Goal: Task Accomplishment & Management: Complete application form

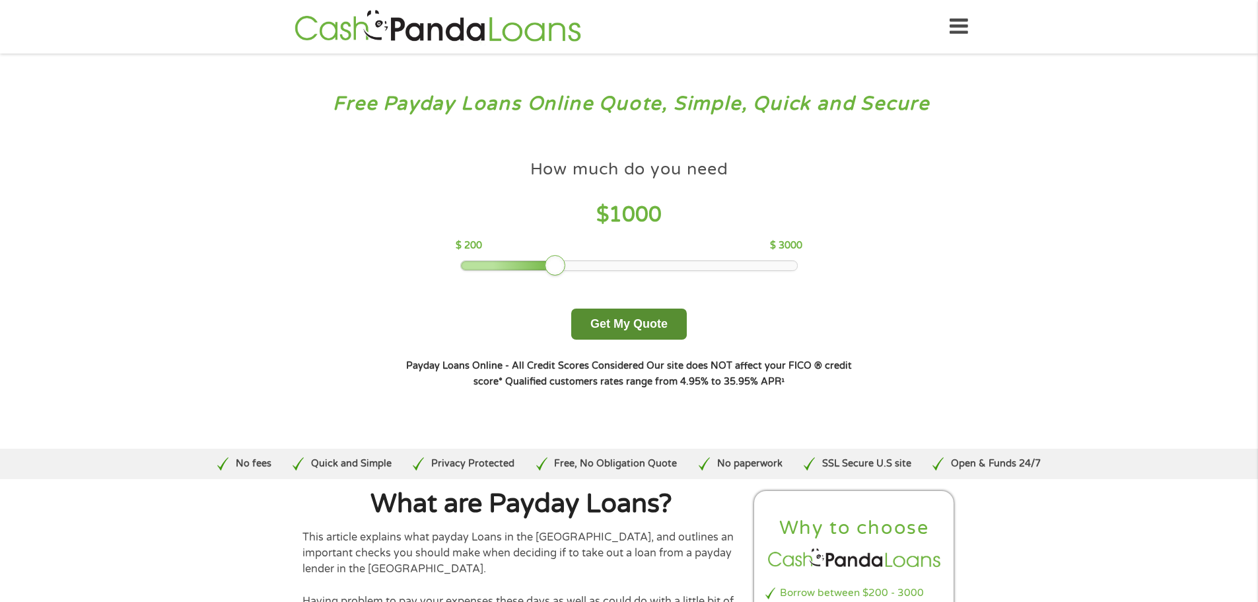
click at [635, 316] on button "Get My Quote" at bounding box center [629, 323] width 116 height 31
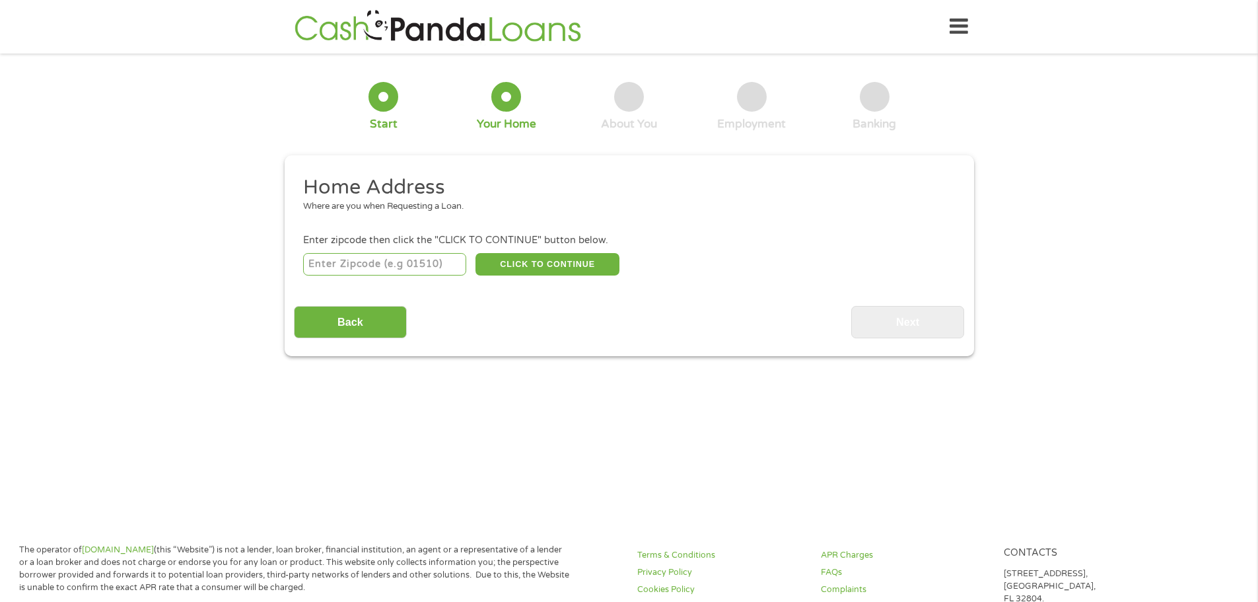
click at [307, 261] on input "number" at bounding box center [384, 264] width 163 height 22
type input "70810"
select select "Louisiana"
type input "70810"
click at [565, 263] on button "CLICK TO CONTINUE" at bounding box center [547, 264] width 144 height 22
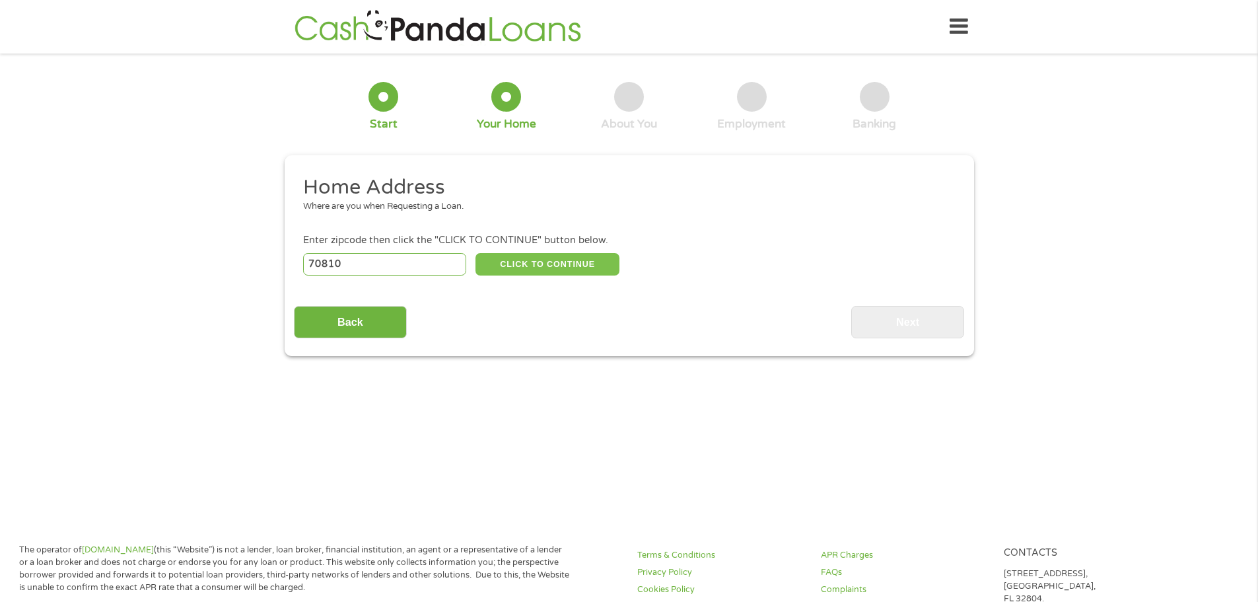
type input "70810"
type input "Baton Rouge"
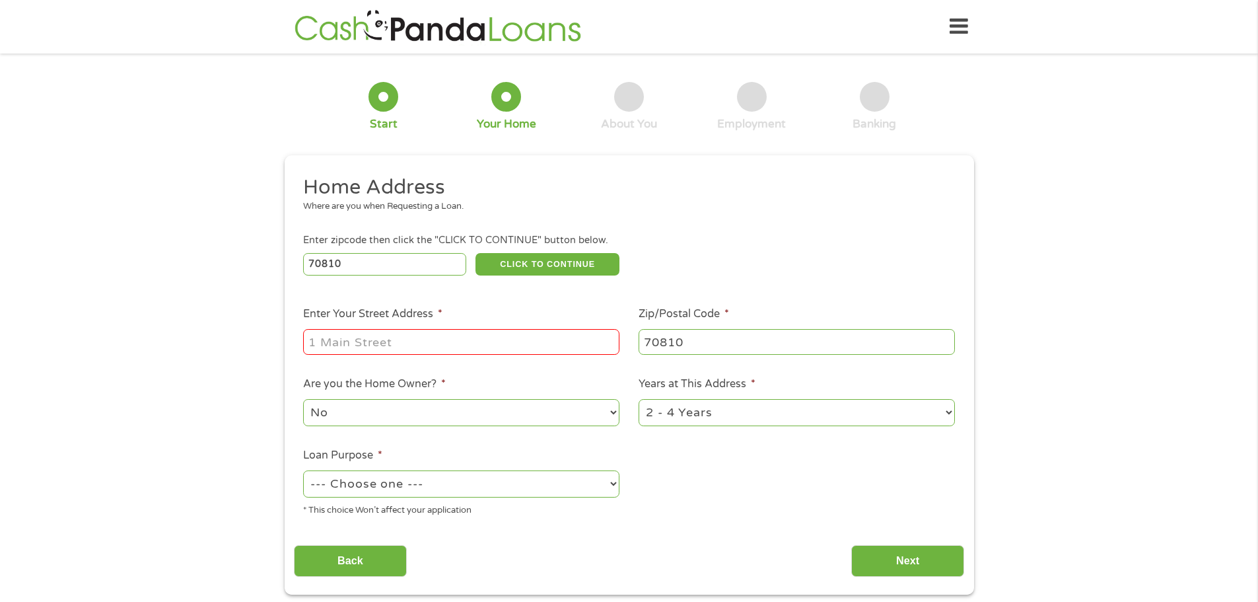
click at [511, 343] on input "Enter Your Street Address *" at bounding box center [461, 341] width 316 height 25
type input "13764 Dumaine Avenue"
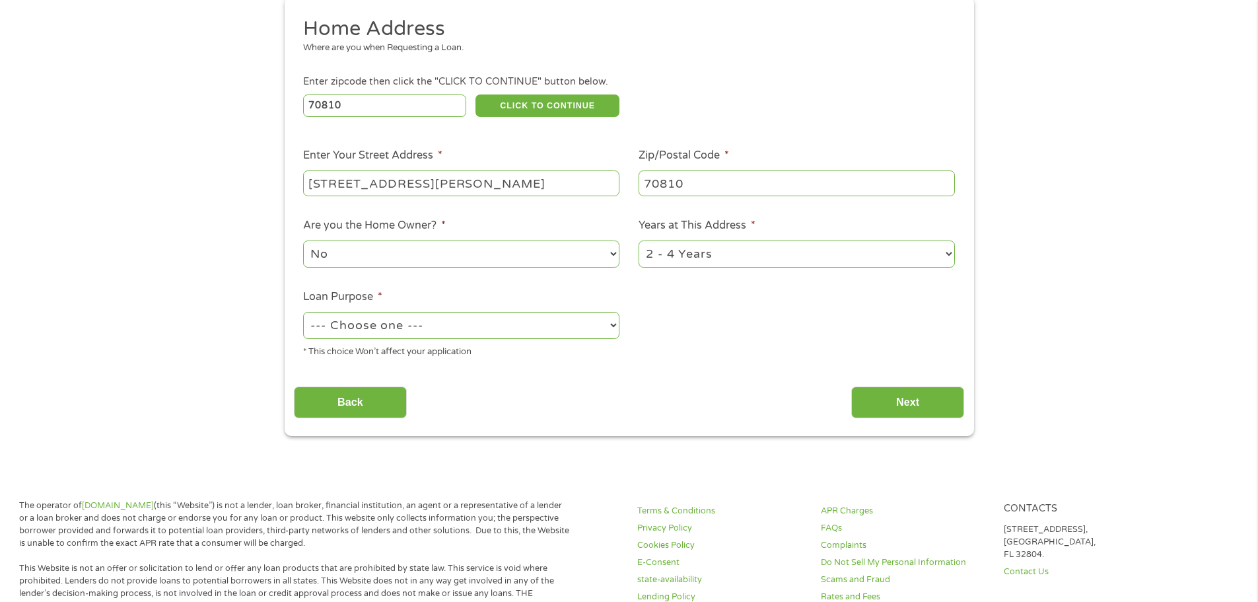
scroll to position [198, 0]
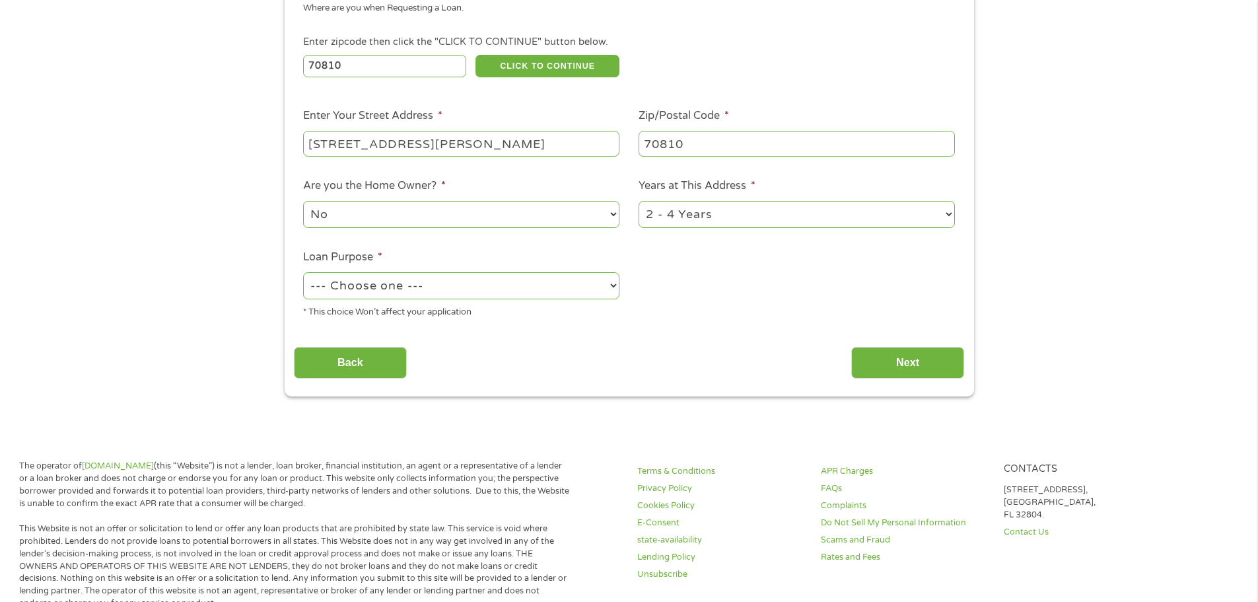
click at [454, 213] on select "No Yes" at bounding box center [461, 214] width 316 height 27
select select "yes"
click at [303, 201] on select "No Yes" at bounding box center [461, 214] width 316 height 27
click at [691, 217] on select "1 Year or less 1 - 2 Years 2 - 4 Years Over 4 Years" at bounding box center [797, 214] width 316 height 27
select select "60months"
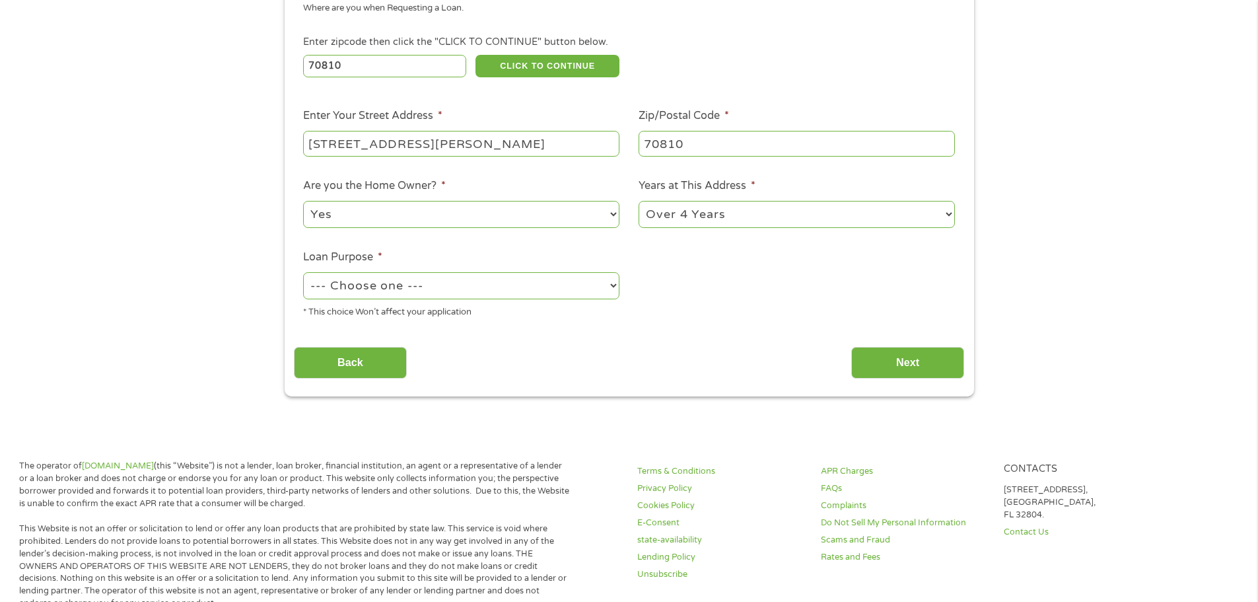
click at [639, 201] on select "1 Year or less 1 - 2 Years 2 - 4 Years Over 4 Years" at bounding box center [797, 214] width 316 height 27
click at [430, 285] on select "--- Choose one --- Pay Bills Debt Consolidation Home Improvement Major Purchase…" at bounding box center [461, 285] width 316 height 27
select select "other"
click at [303, 272] on select "--- Choose one --- Pay Bills Debt Consolidation Home Improvement Major Purchase…" at bounding box center [461, 285] width 316 height 27
click at [891, 364] on input "Next" at bounding box center [907, 363] width 113 height 32
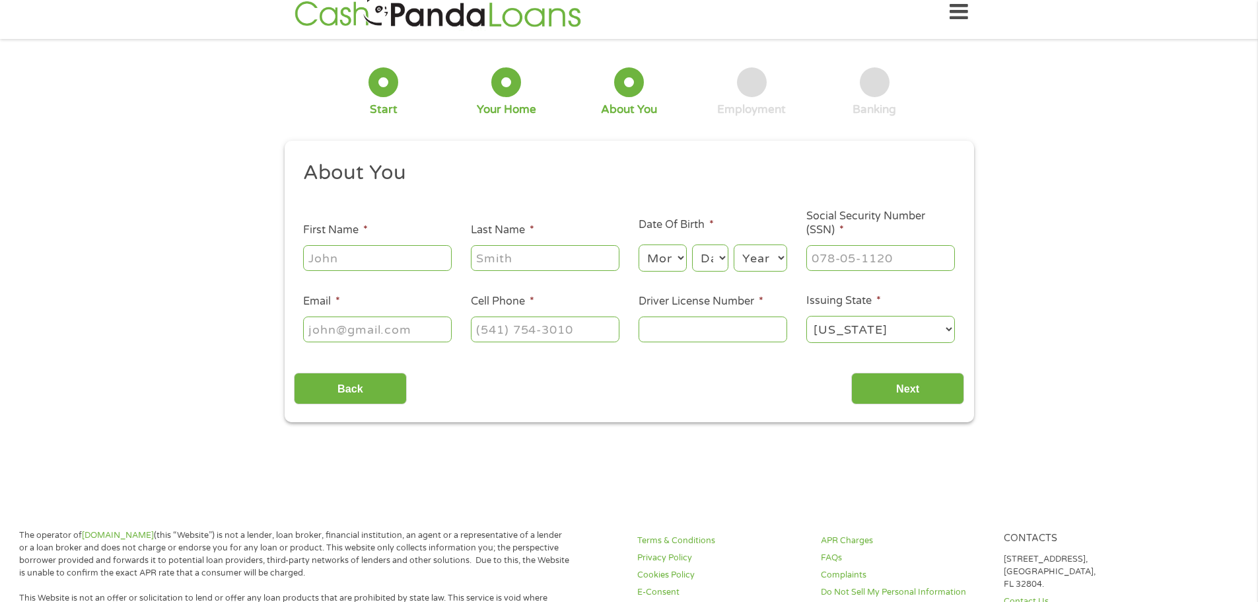
scroll to position [0, 0]
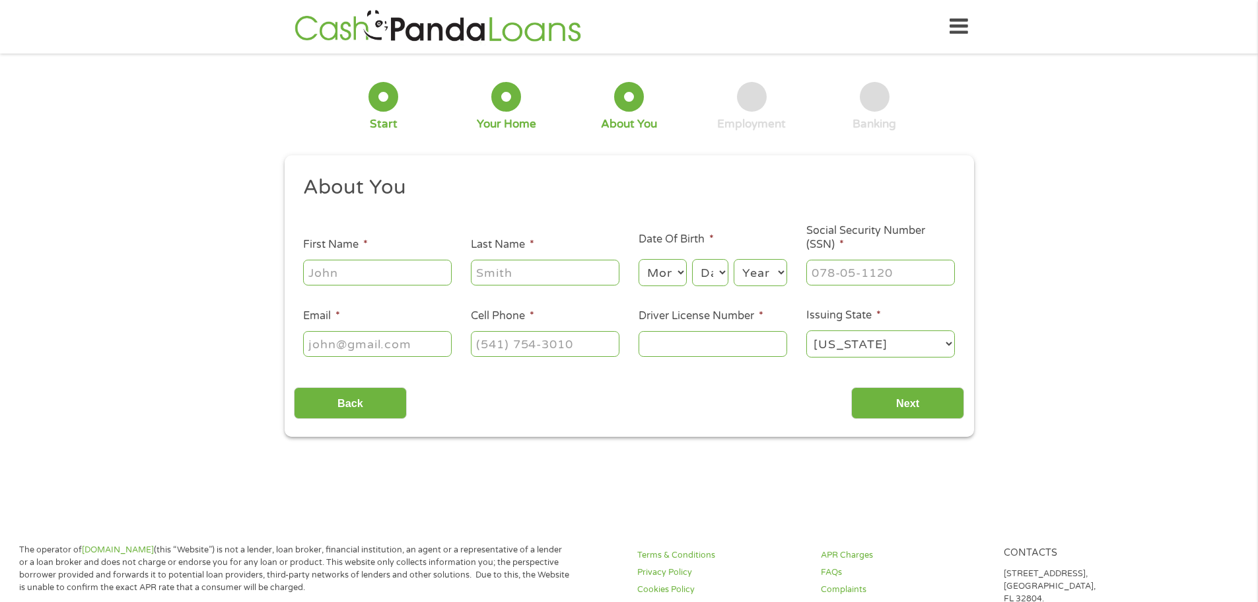
click at [385, 277] on input "First Name *" at bounding box center [377, 272] width 149 height 25
type input "Janecia"
type input "Fountain"
type input "fountainjanecia@gmail.com"
type input "(225) 400-1797"
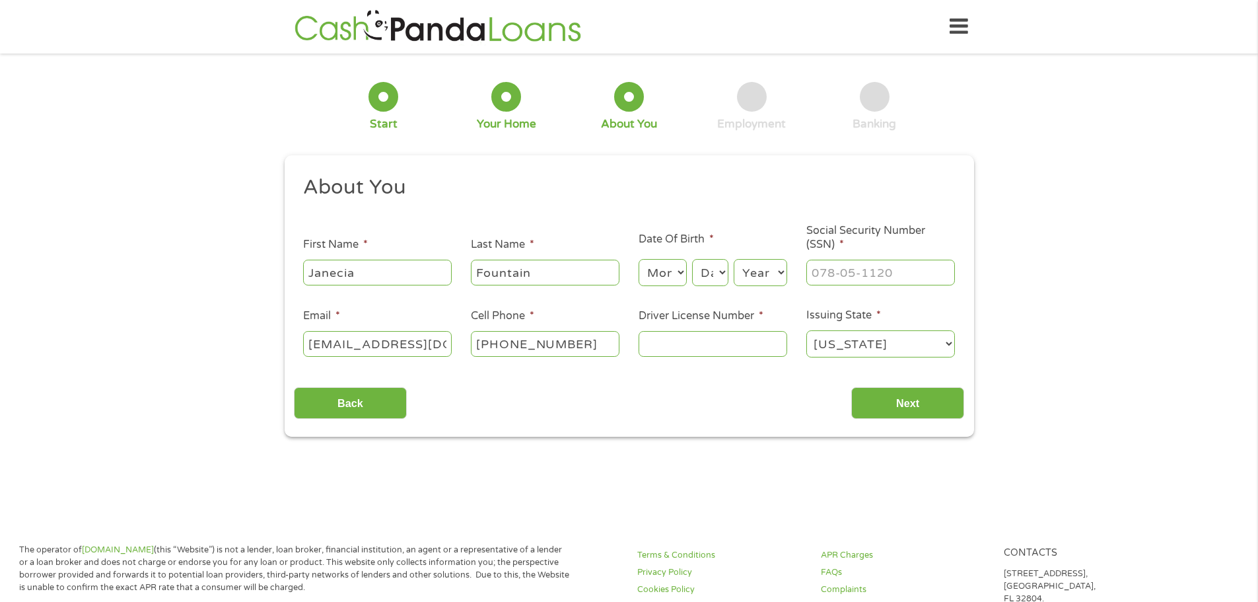
click at [668, 267] on select "Month 1 2 3 4 5 6 7 8 9 10 11 12" at bounding box center [663, 272] width 48 height 27
select select "11"
click at [639, 259] on select "Month 1 2 3 4 5 6 7 8 9 10 11 12" at bounding box center [663, 272] width 48 height 27
click at [709, 282] on select "Day 1 2 3 4 5 6 7 8 9 10 11 12 13 14 15 16 17 18 19 20 21 22 23 24 25 26 27 28 …" at bounding box center [710, 272] width 36 height 27
select select "2"
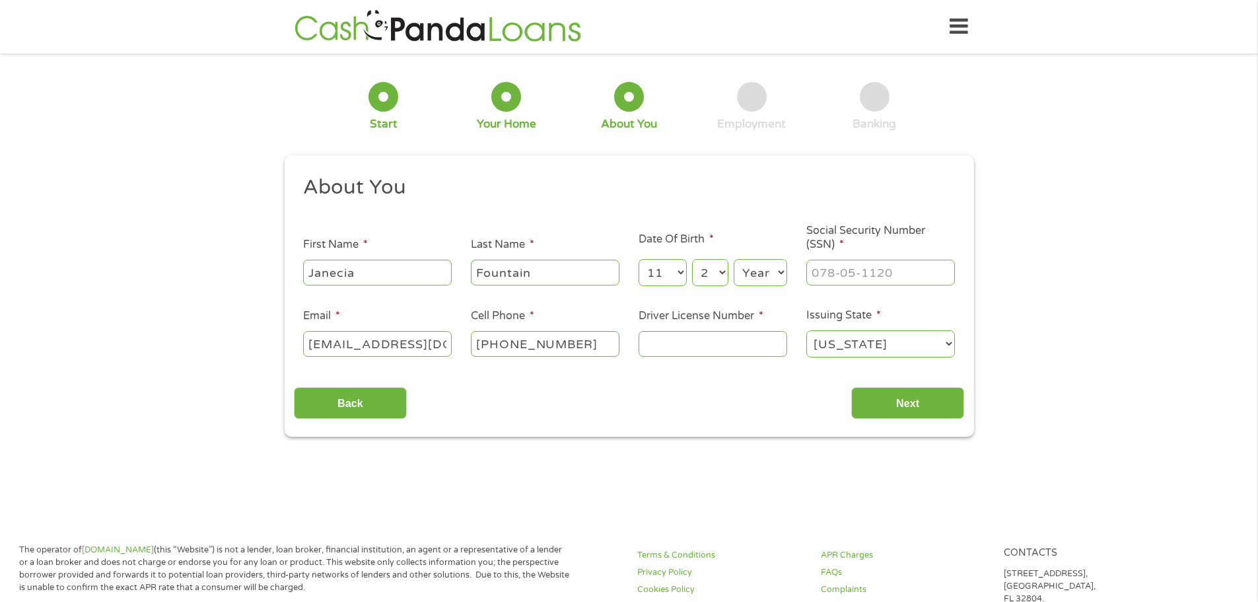
click at [692, 259] on select "Day 1 2 3 4 5 6 7 8 9 10 11 12 13 14 15 16 17 18 19 20 21 22 23 24 25 26 27 28 …" at bounding box center [710, 272] width 36 height 27
click at [755, 272] on select "Year 2007 2006 2005 2004 2003 2002 2001 2000 1999 1998 1997 1996 1995 1994 1993…" at bounding box center [760, 272] width 53 height 27
select select "1989"
click at [734, 259] on select "Year 2007 2006 2005 2004 2003 2002 2001 2000 1999 1998 1997 1996 1995 1994 1993…" at bounding box center [760, 272] width 53 height 27
click at [819, 273] on input "___-__-____" at bounding box center [880, 272] width 149 height 25
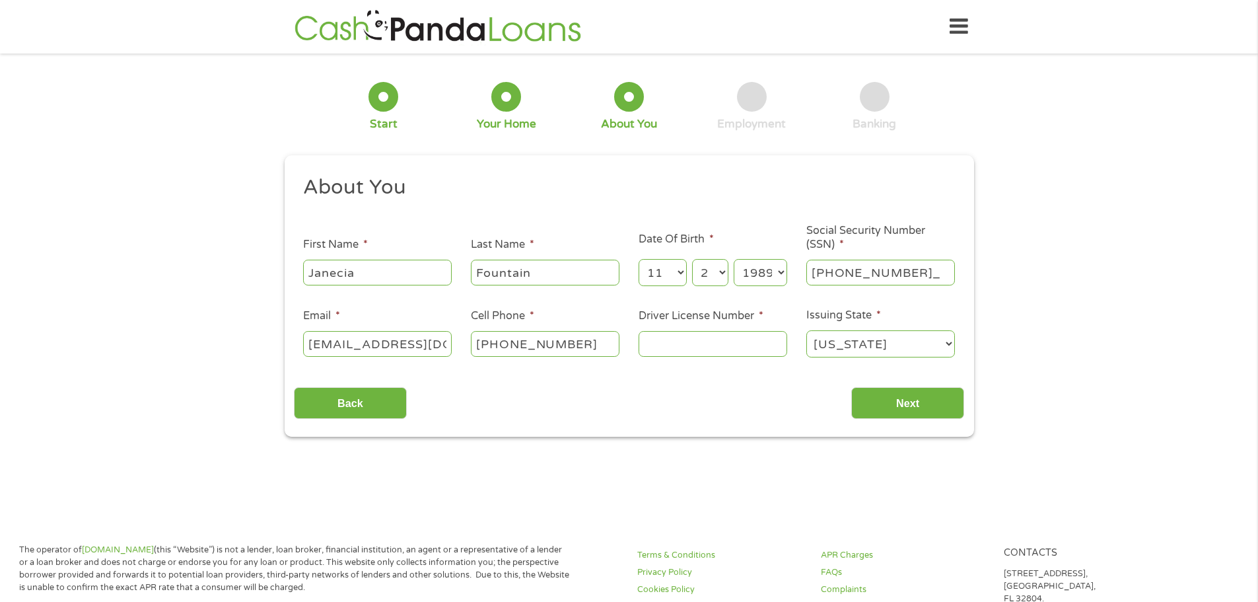
type input "437-77-5193"
click at [701, 355] on input "Driver License Number *" at bounding box center [713, 343] width 149 height 25
type input "009393344"
click at [887, 403] on input "Next" at bounding box center [907, 403] width 113 height 32
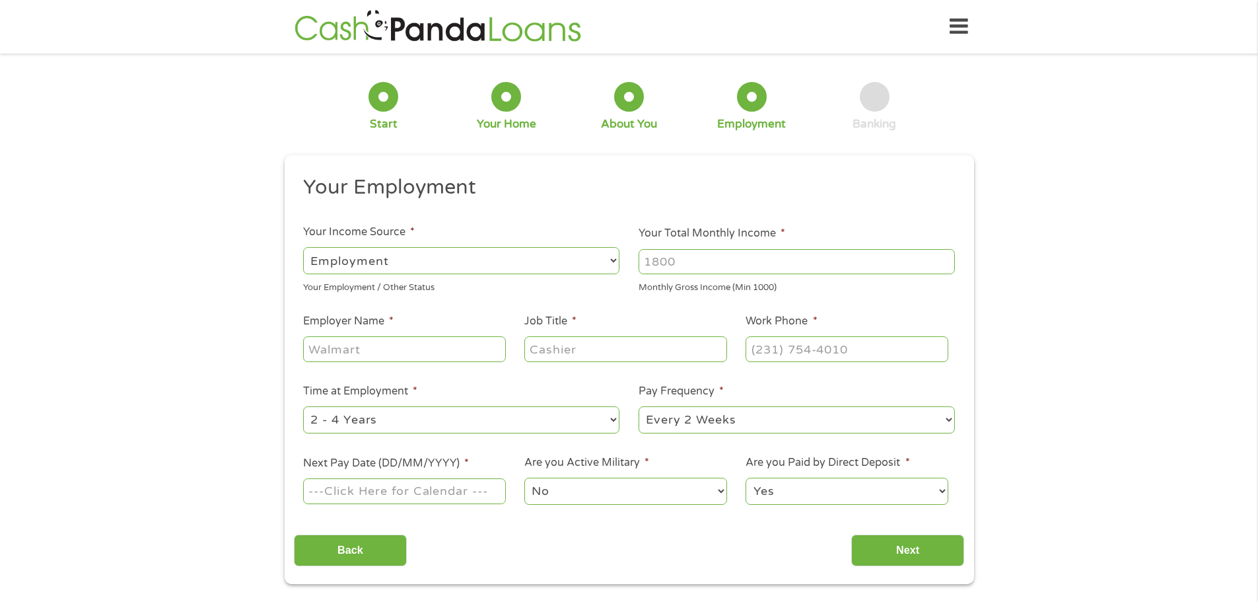
scroll to position [5, 5]
click at [723, 260] on input "Your Total Monthly Income *" at bounding box center [797, 261] width 316 height 25
type input "4000"
click at [431, 356] on input "Employer Name *" at bounding box center [404, 348] width 202 height 25
type input "caresouth medical and dental"
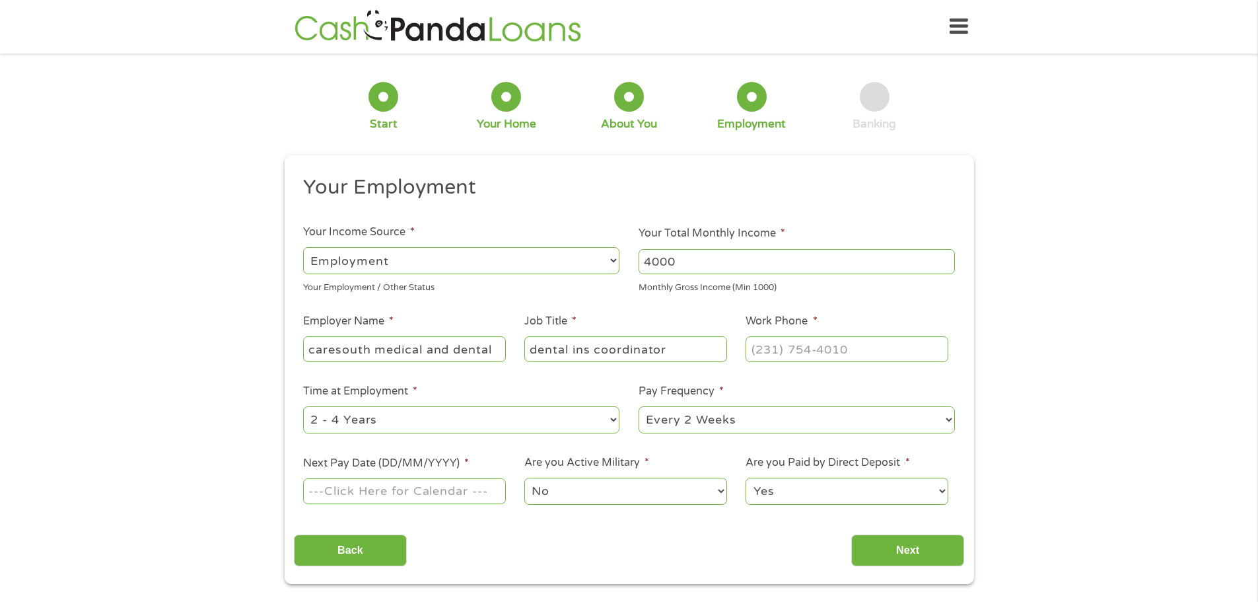
type input "dental ins coordinator"
type input "(225) 650-2000"
click at [441, 425] on select "--- Choose one --- 1 Year or less 1 - 2 Years 2 - 4 Years Over 4 Years" at bounding box center [461, 419] width 316 height 27
select select "60months"
click at [303, 406] on select "--- Choose one --- 1 Year or less 1 - 2 Years 2 - 4 Years Over 4 Years" at bounding box center [461, 419] width 316 height 27
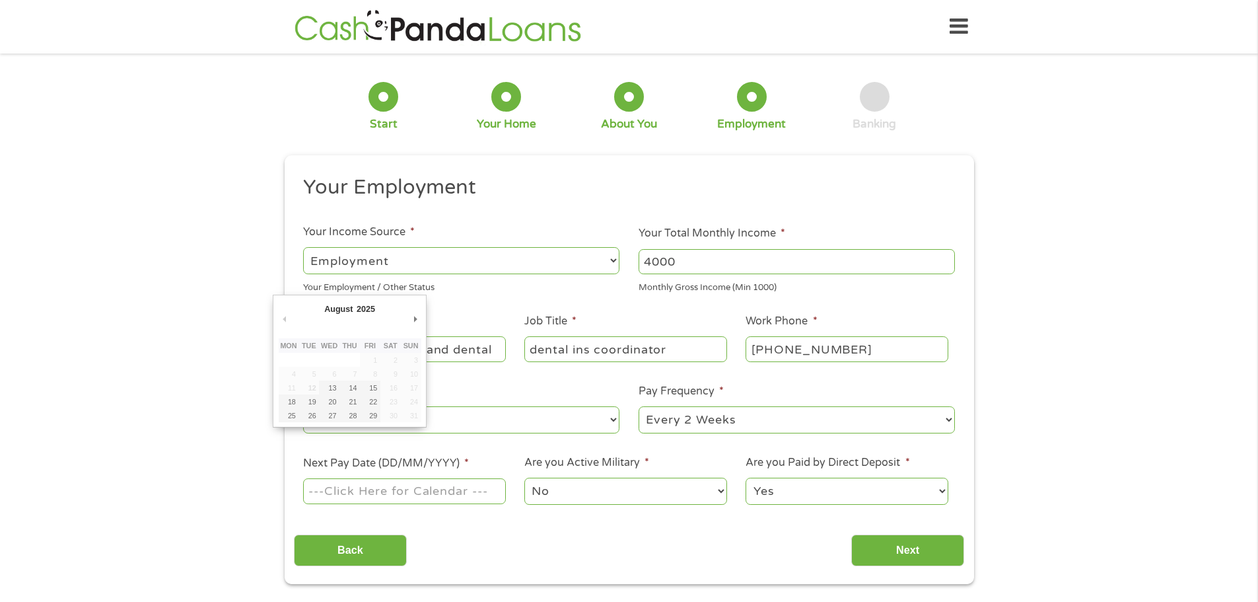
click at [337, 491] on input "Next Pay Date (DD/MM/YYYY) *" at bounding box center [404, 490] width 202 height 25
type input "15/08/2025"
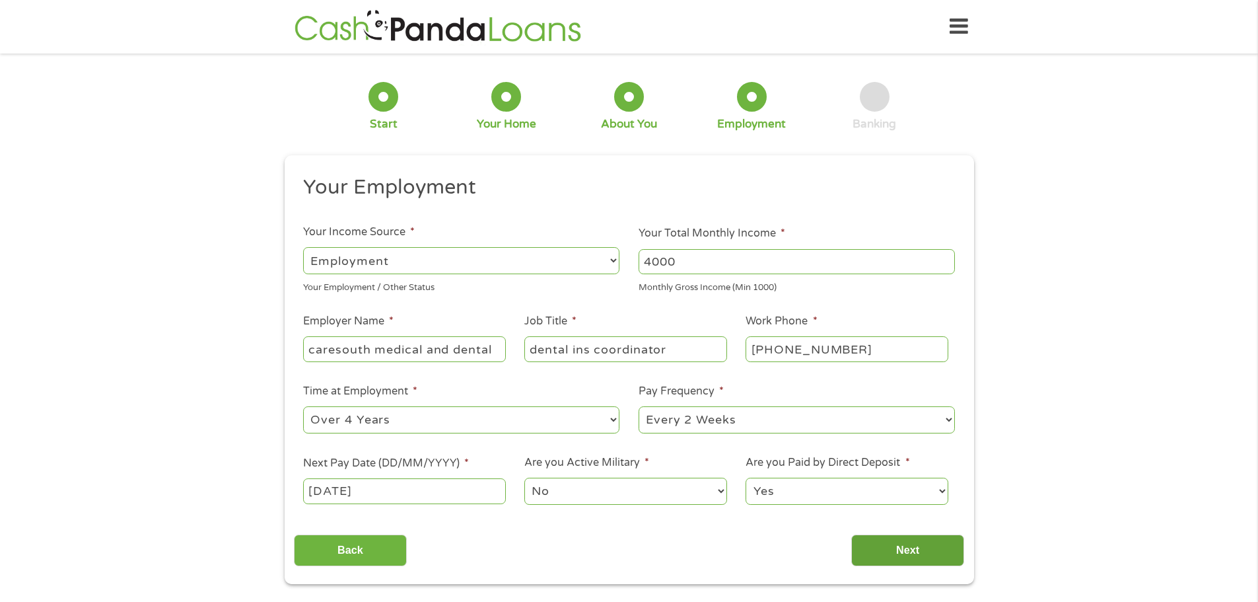
click at [902, 546] on input "Next" at bounding box center [907, 550] width 113 height 32
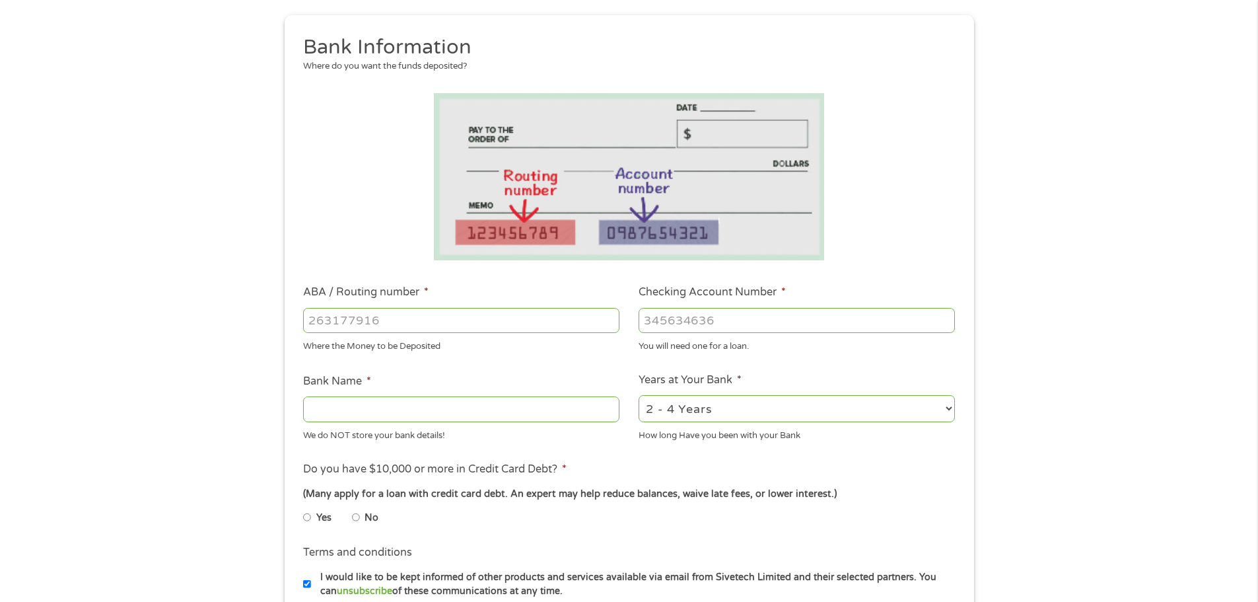
scroll to position [198, 0]
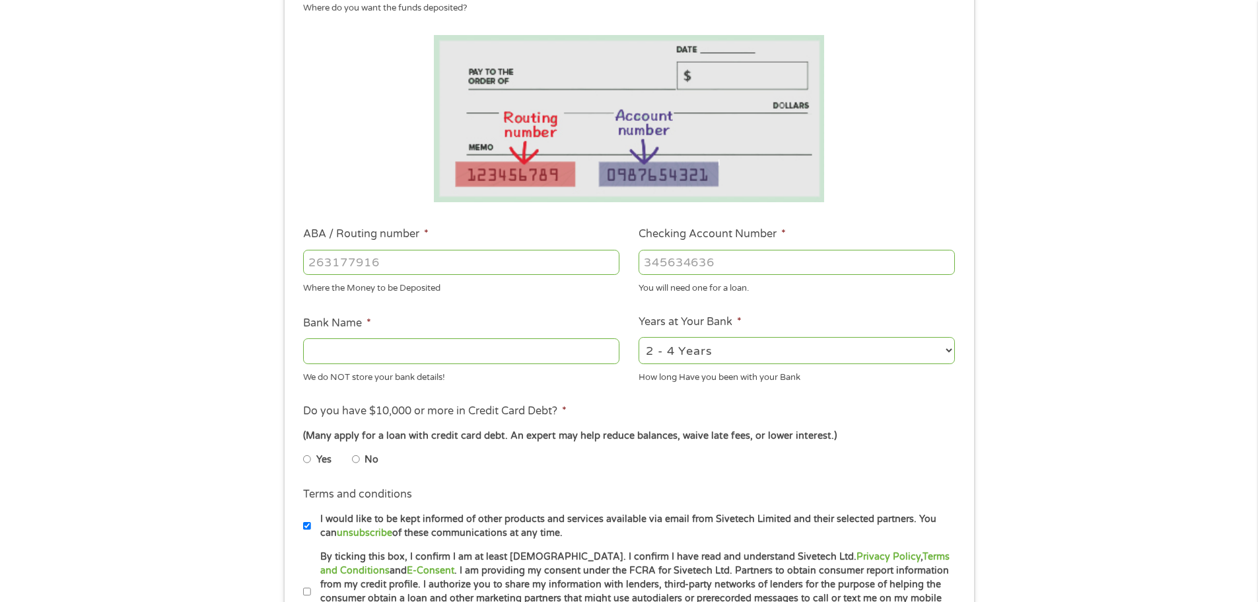
click at [342, 268] on input "ABA / Routing number *" at bounding box center [461, 262] width 316 height 25
type input "256074974"
type input "NAVY FEDERAL CREDIT UNION"
type input "256074974"
type input "7160992132"
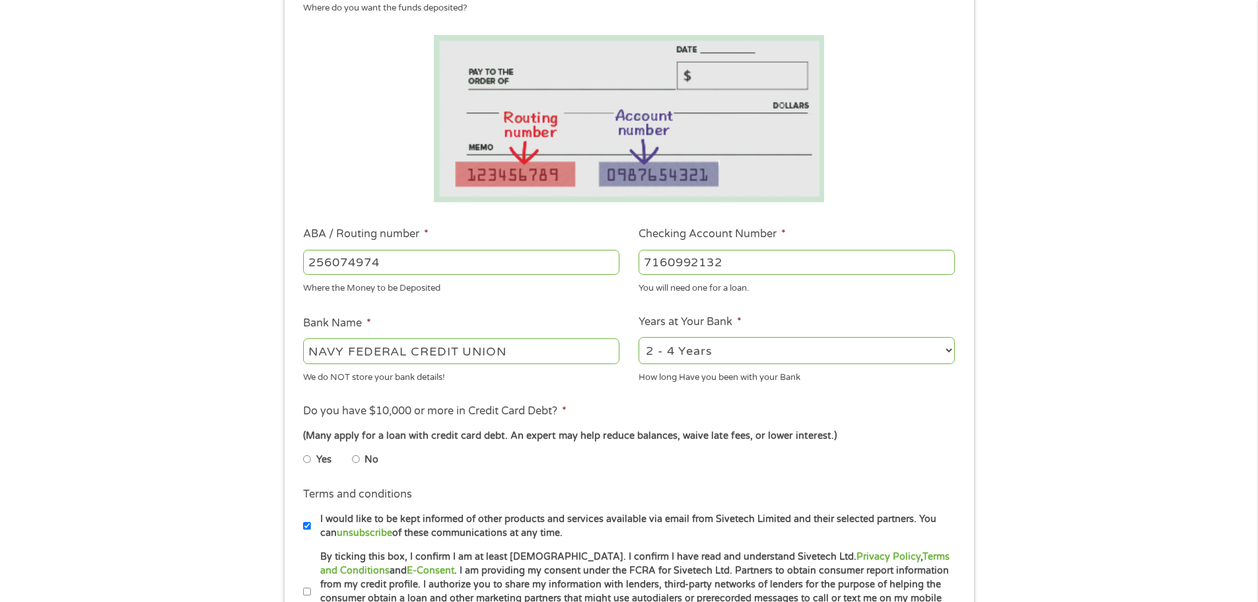
click at [716, 355] on select "2 - 4 Years 6 - 12 Months 1 - 2 Years Over 4 Years" at bounding box center [797, 350] width 316 height 27
select select "60months"
click at [639, 337] on select "2 - 4 Years 6 - 12 Months 1 - 2 Years Over 4 Years" at bounding box center [797, 350] width 316 height 27
click at [603, 396] on ul "Bank Information Where do you want the funds deposited? ABA / Routing number * …" at bounding box center [629, 305] width 670 height 658
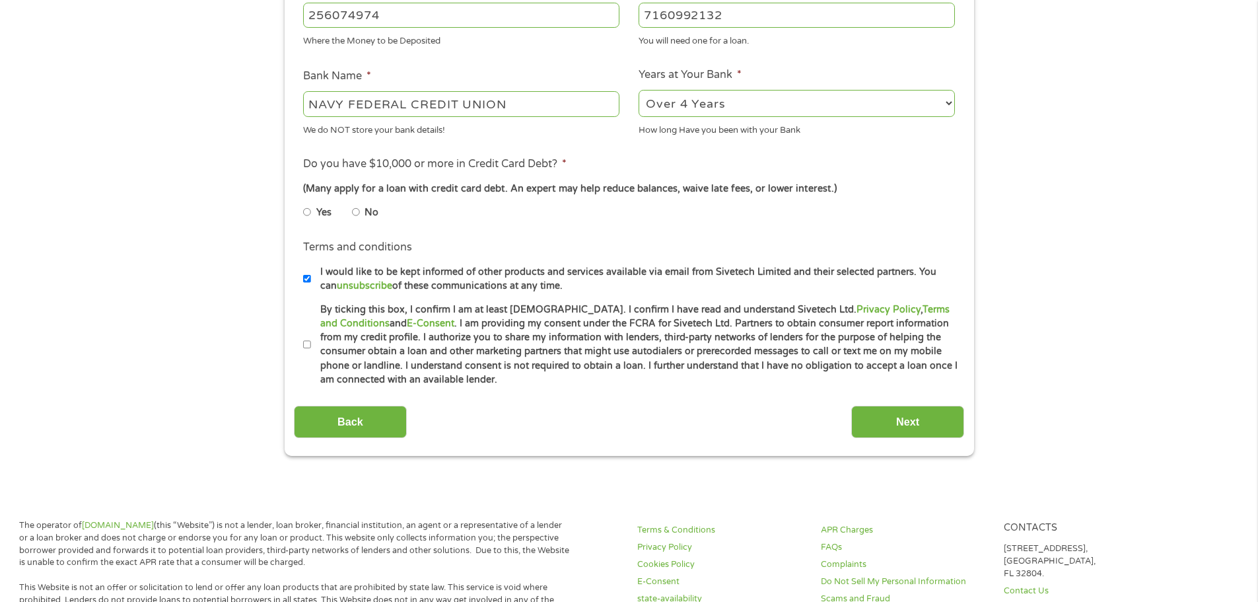
scroll to position [462, 0]
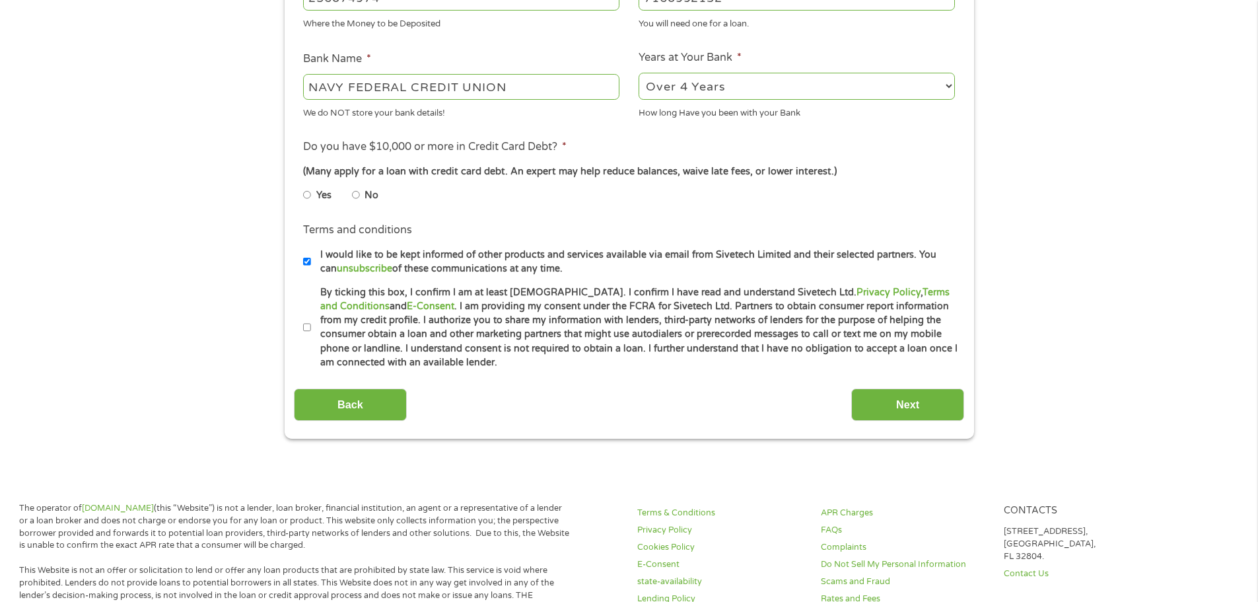
click at [355, 192] on input "No" at bounding box center [356, 194] width 8 height 21
radio input "true"
click at [311, 328] on label "By ticking this box, I confirm I am at least 18 years old. I confirm I have rea…" at bounding box center [635, 327] width 648 height 85
click at [311, 328] on input "By ticking this box, I confirm I am at least 18 years old. I confirm I have rea…" at bounding box center [307, 327] width 8 height 21
checkbox input "true"
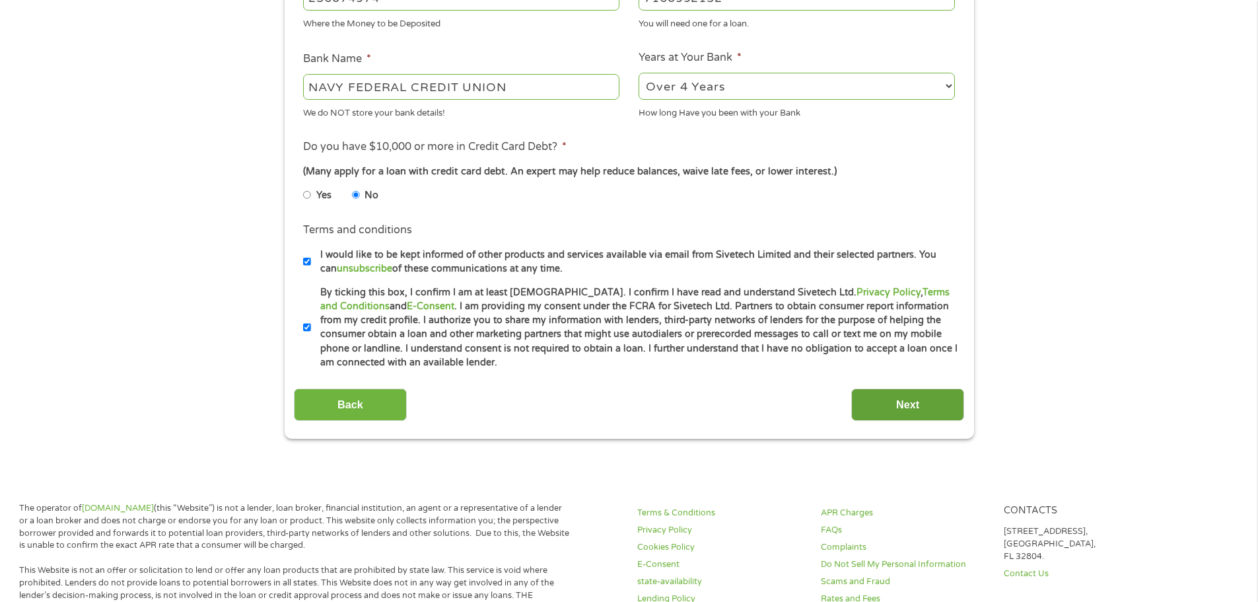
click at [889, 400] on input "Next" at bounding box center [907, 404] width 113 height 32
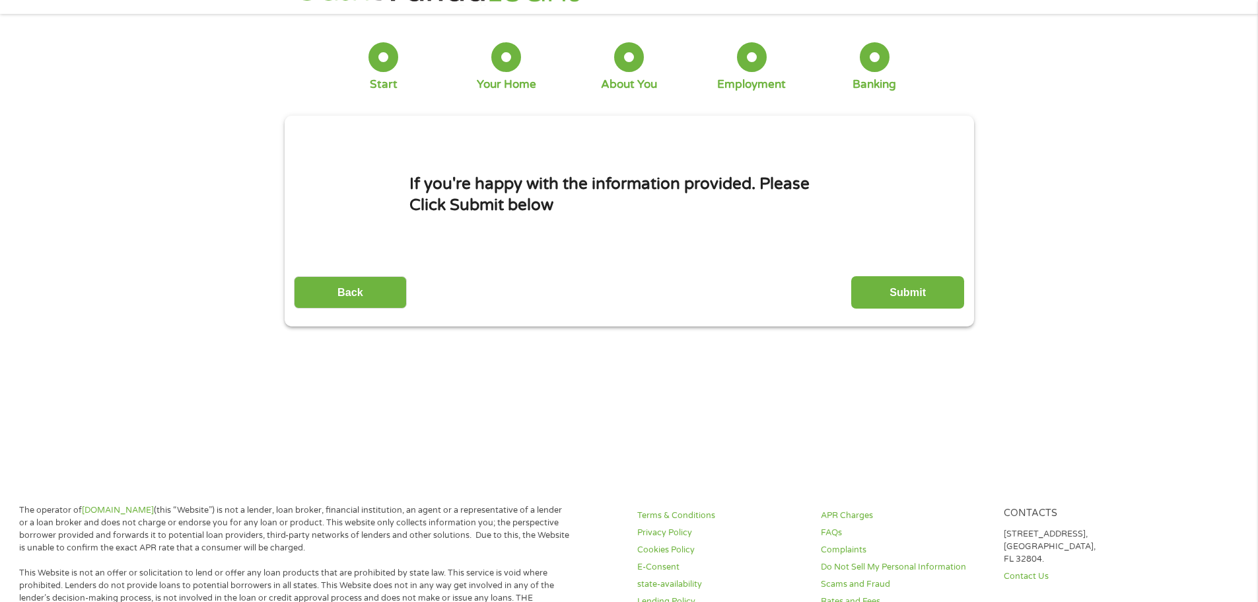
scroll to position [0, 0]
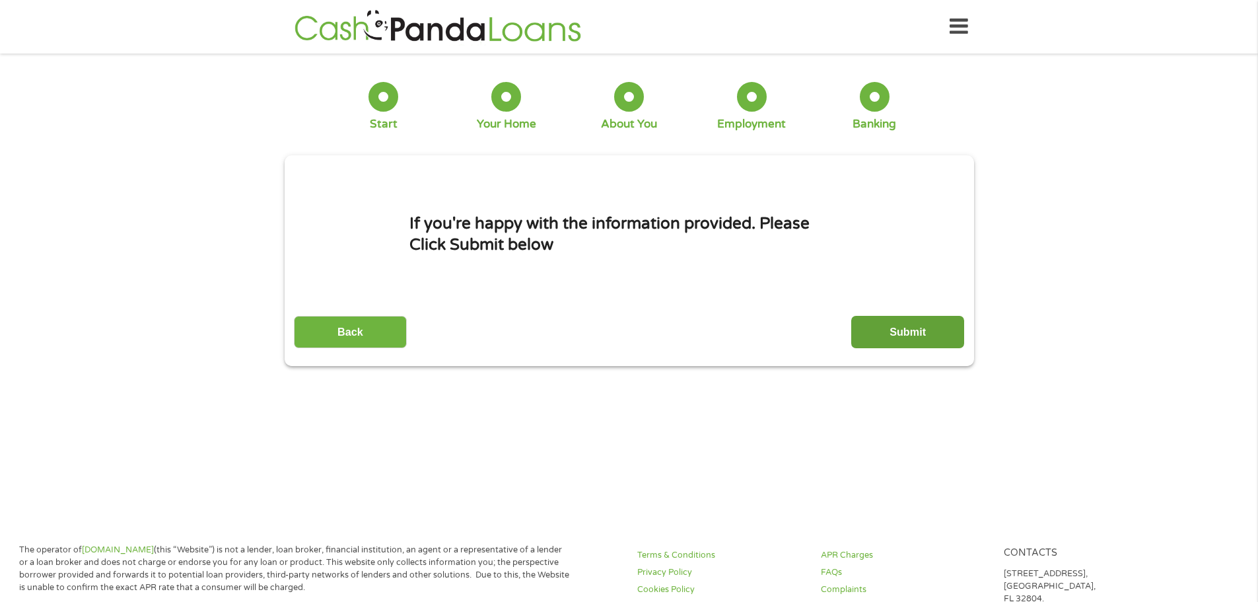
click at [884, 341] on input "Submit" at bounding box center [907, 332] width 113 height 32
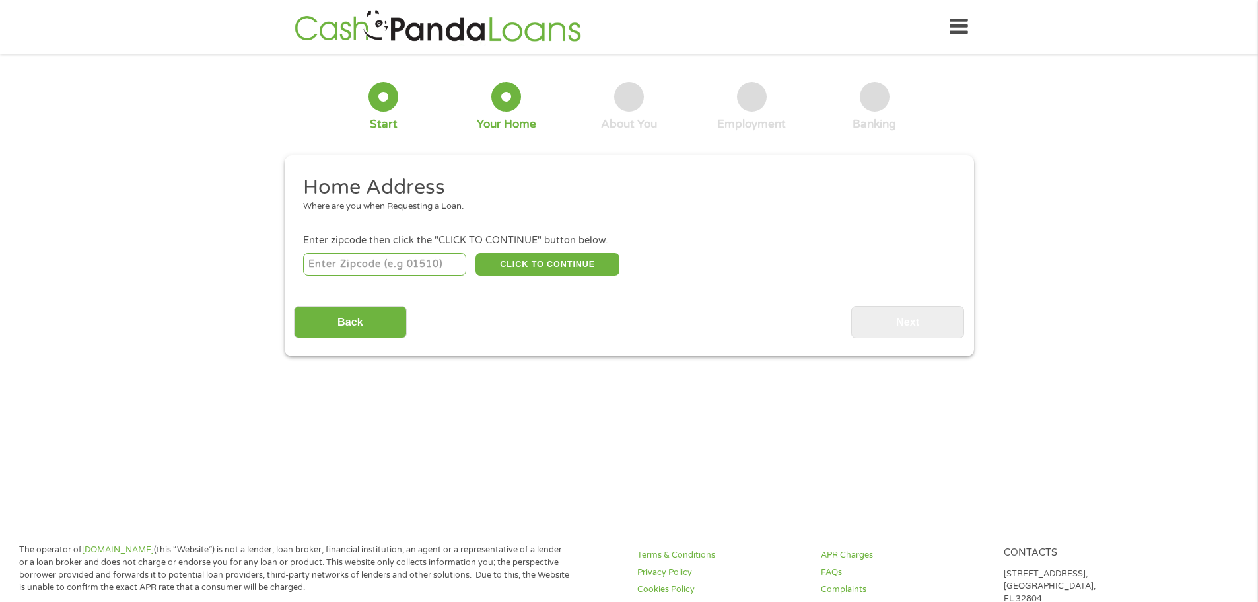
scroll to position [5, 5]
